Goal: Ask a question

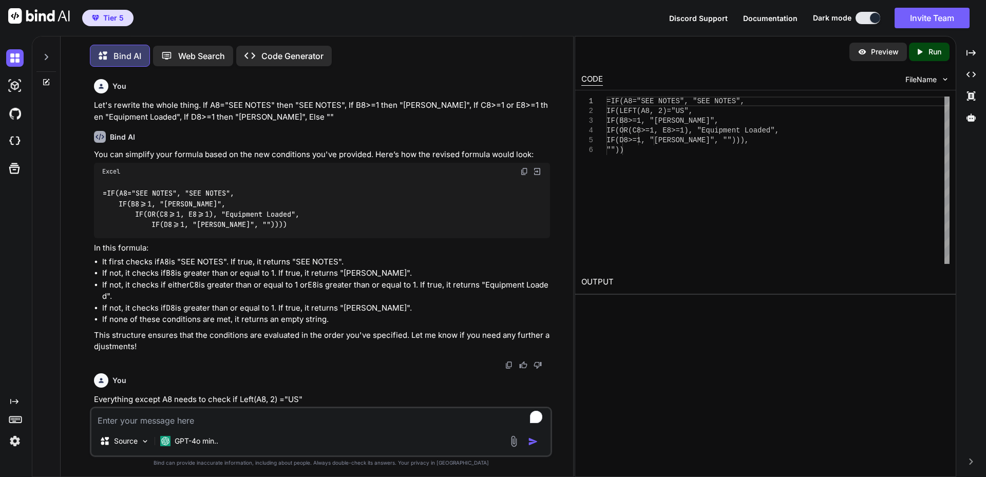
scroll to position [1685, 0]
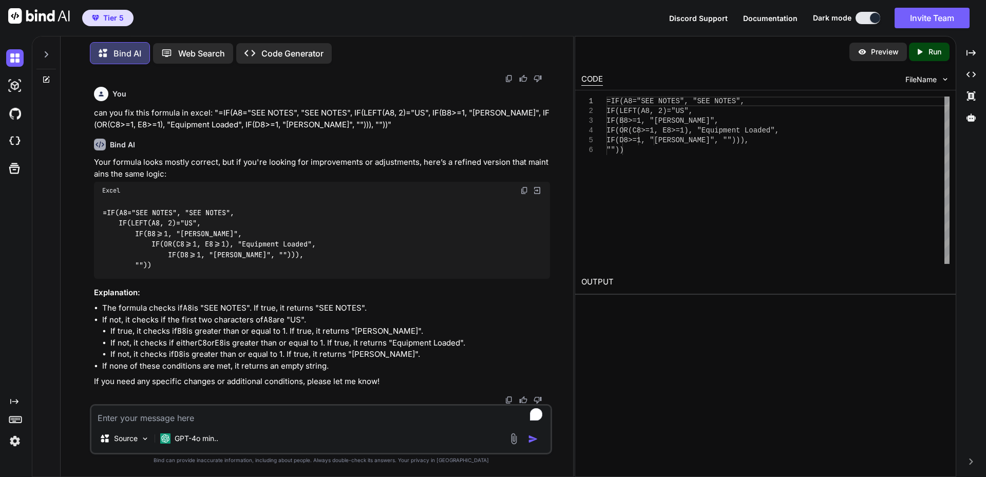
click at [254, 417] on textarea "To enrich screen reader interactions, please activate Accessibility in Grammarl…" at bounding box center [320, 415] width 459 height 18
type textarea "Is is possible to use Cloud Power Automate to refresh queries on an Excel Sprea…"
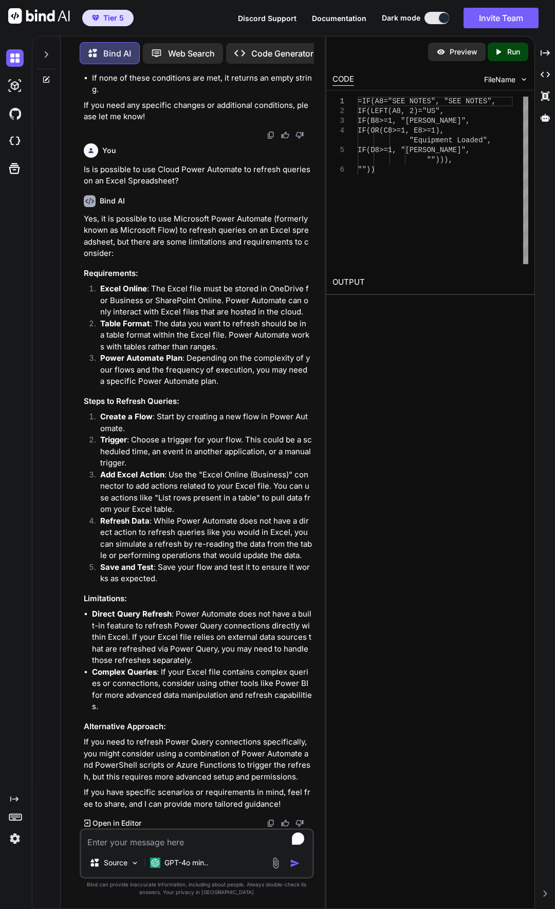
scroll to position [2638, 0]
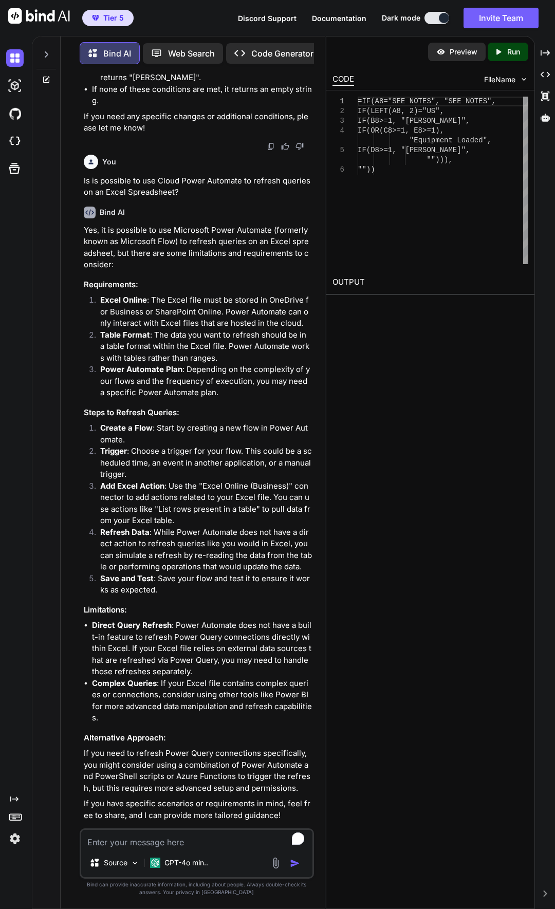
click at [187, 477] on textarea "To enrich screen reader interactions, please activate Accessibility in Grammarl…" at bounding box center [196, 838] width 231 height 18
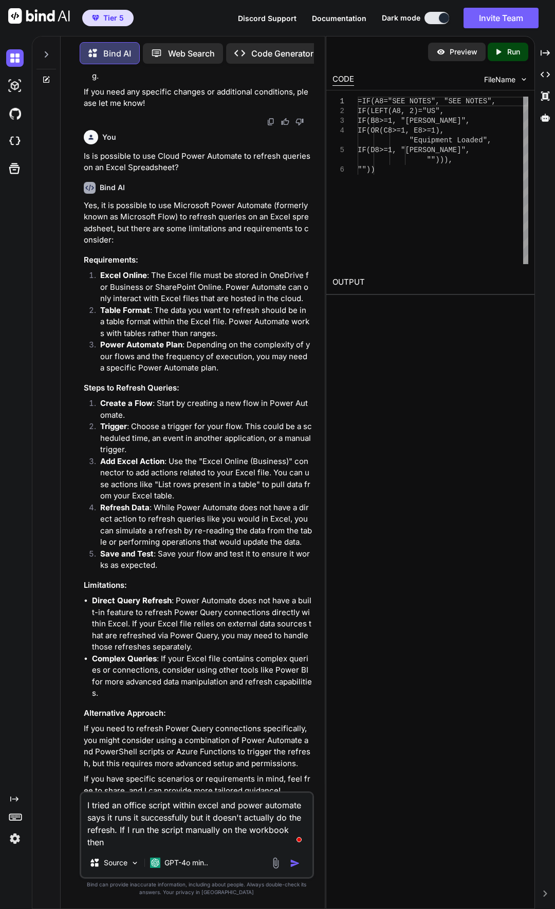
scroll to position [2675, 0]
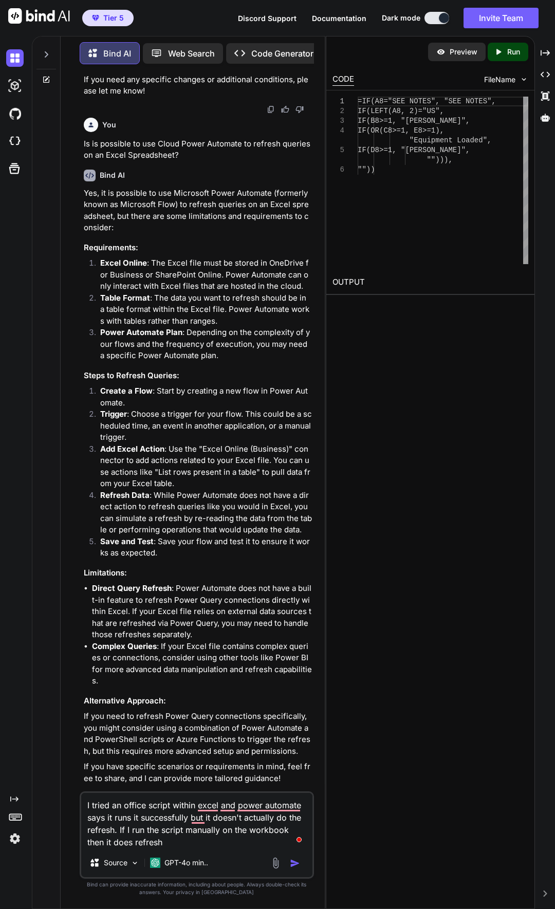
type textarea "I tried an office script within excel and power automate says it runs it succes…"
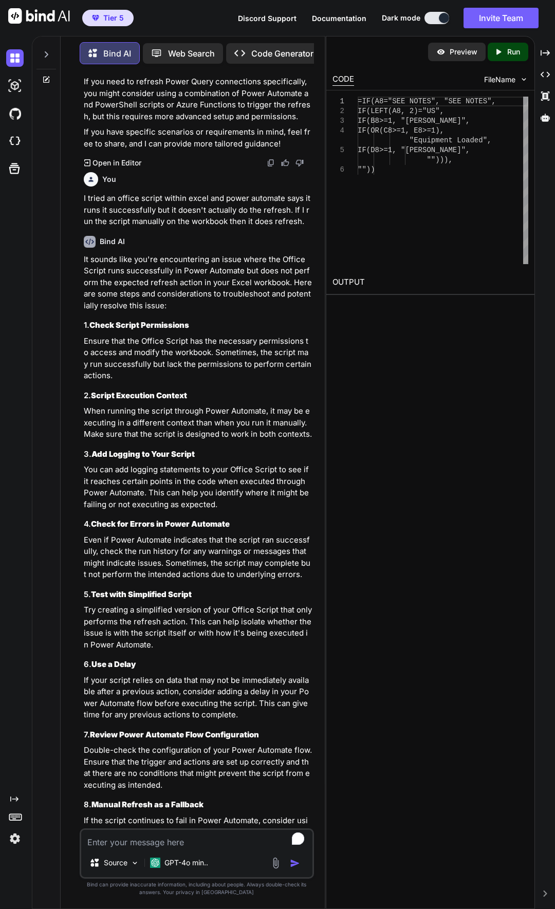
scroll to position [3446, 0]
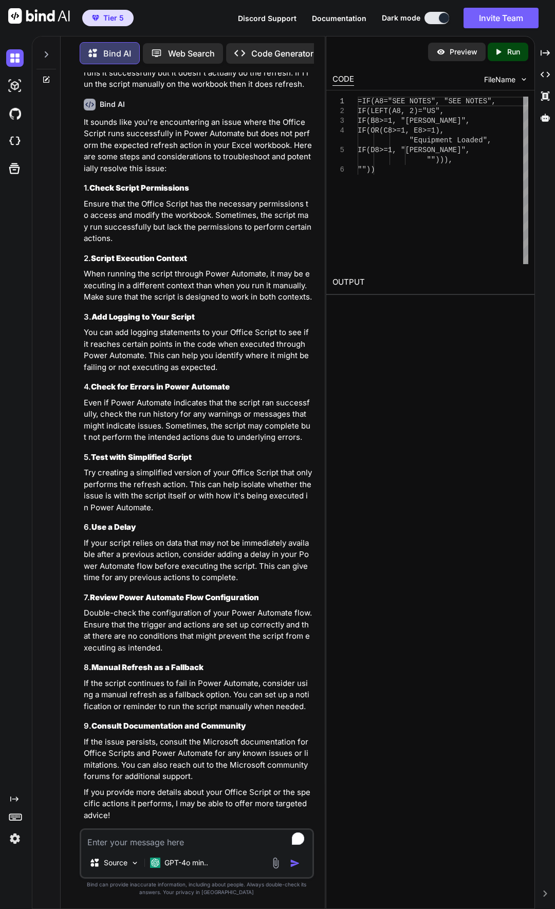
click at [163, 477] on textarea "To enrich screen reader interactions, please activate Accessibility in Grammarl…" at bounding box center [196, 838] width 231 height 18
type textarea "how can I set up logging?"
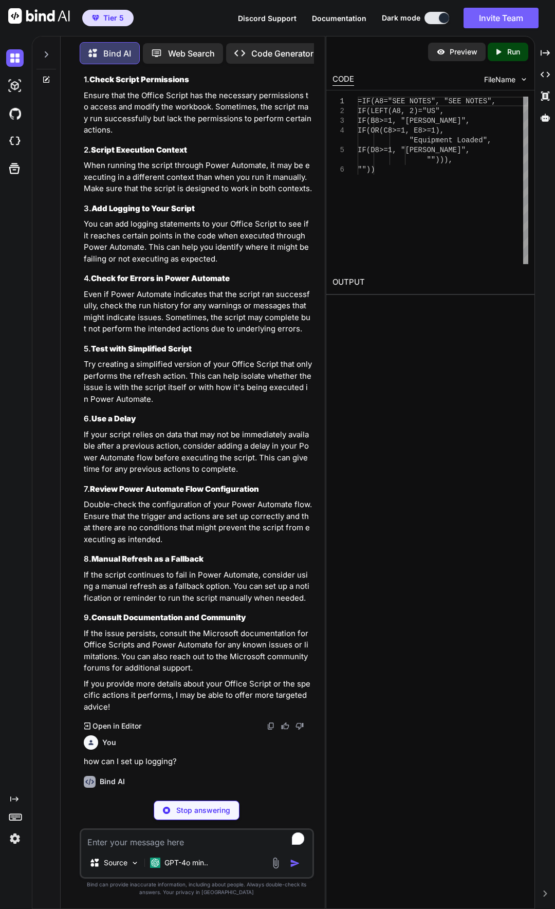
scroll to position [3692, 0]
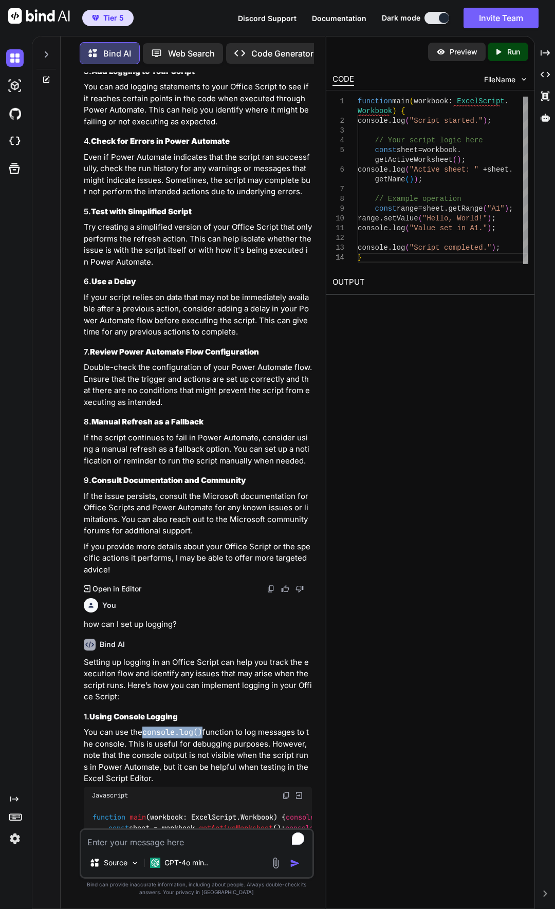
drag, startPoint x: 145, startPoint y: 720, endPoint x: 202, endPoint y: 721, distance: 57.0
click at [202, 477] on code "console.log()" at bounding box center [172, 732] width 60 height 10
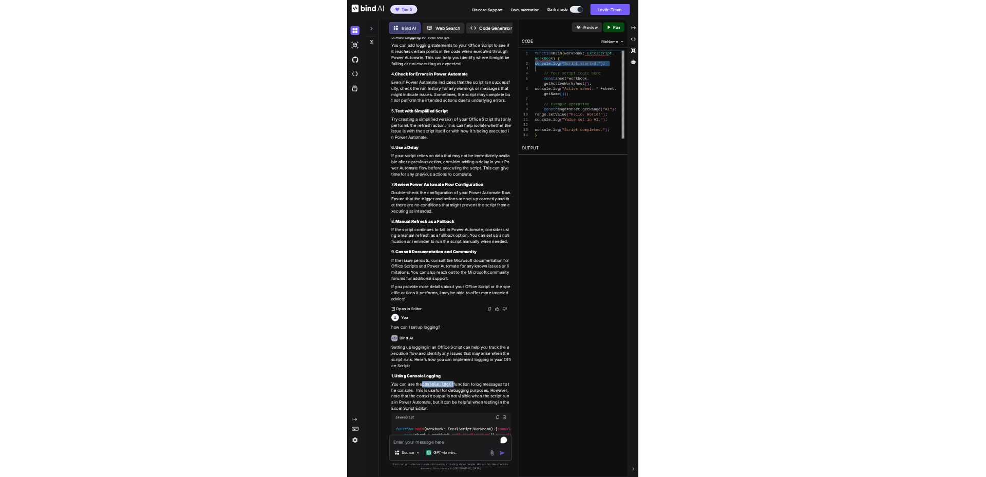
scroll to position [0, 0]
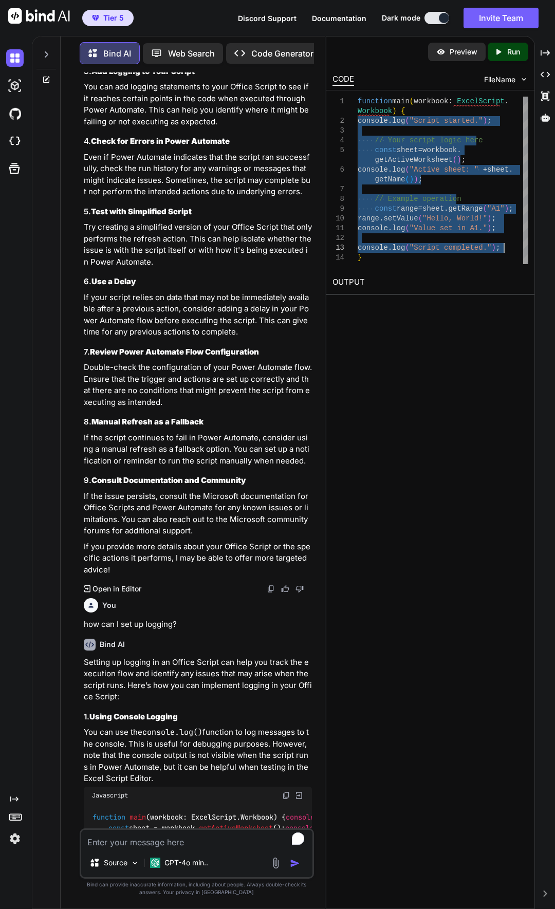
drag, startPoint x: 358, startPoint y: 120, endPoint x: 508, endPoint y: 247, distance: 196.4
click at [508, 247] on div "function main ( workbook : ExcelScript . console . log ( "Script started." ) ; …" at bounding box center [442, 180] width 171 height 167
type textarea "function main(workbook: ExcelScript.Workbook) { console.log("Script started.");…"
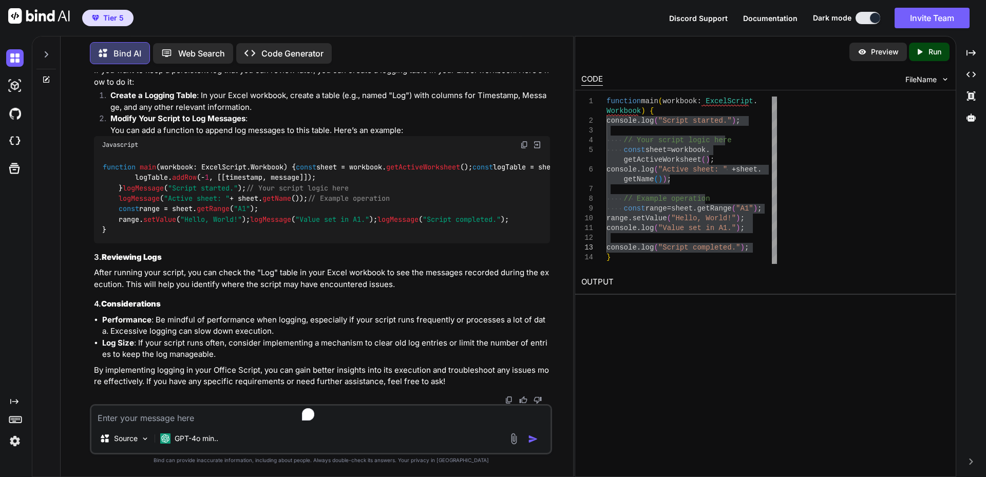
scroll to position [2709, 0]
